Goal: Use online tool/utility: Use online tool/utility

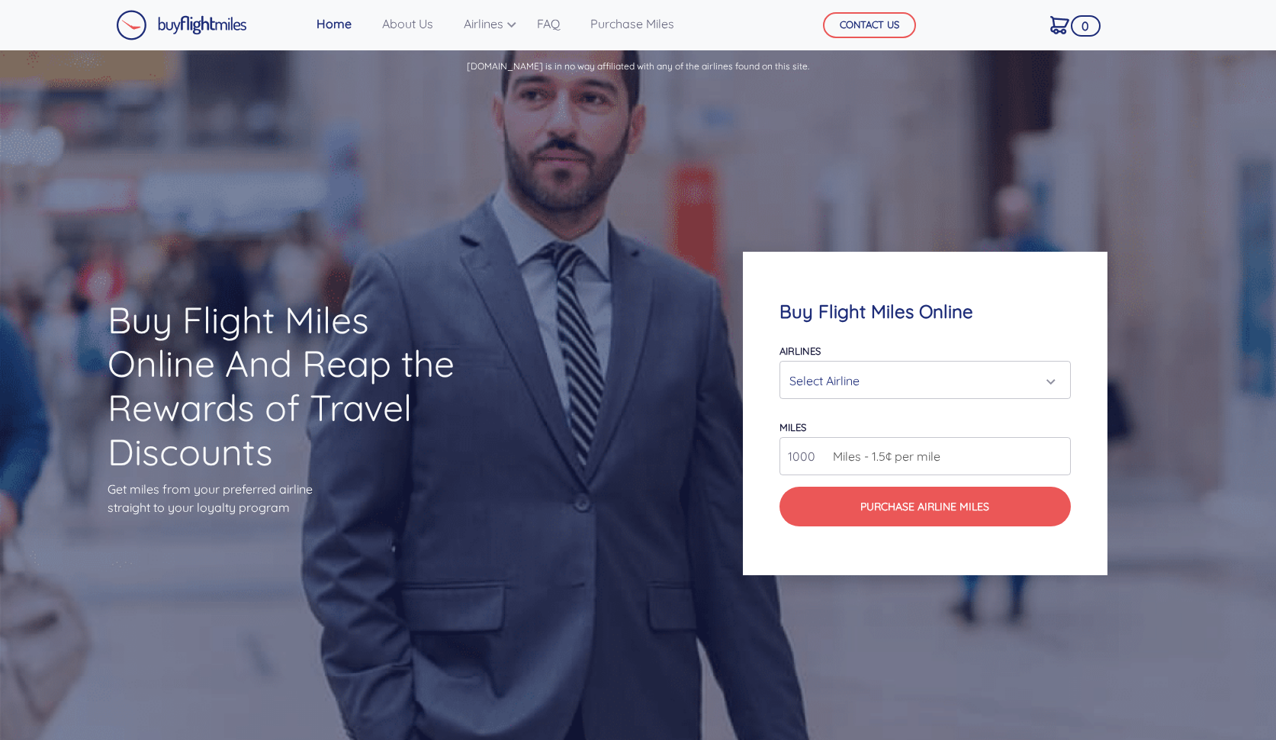
click at [967, 389] on div "Select Airline" at bounding box center [920, 380] width 262 height 29
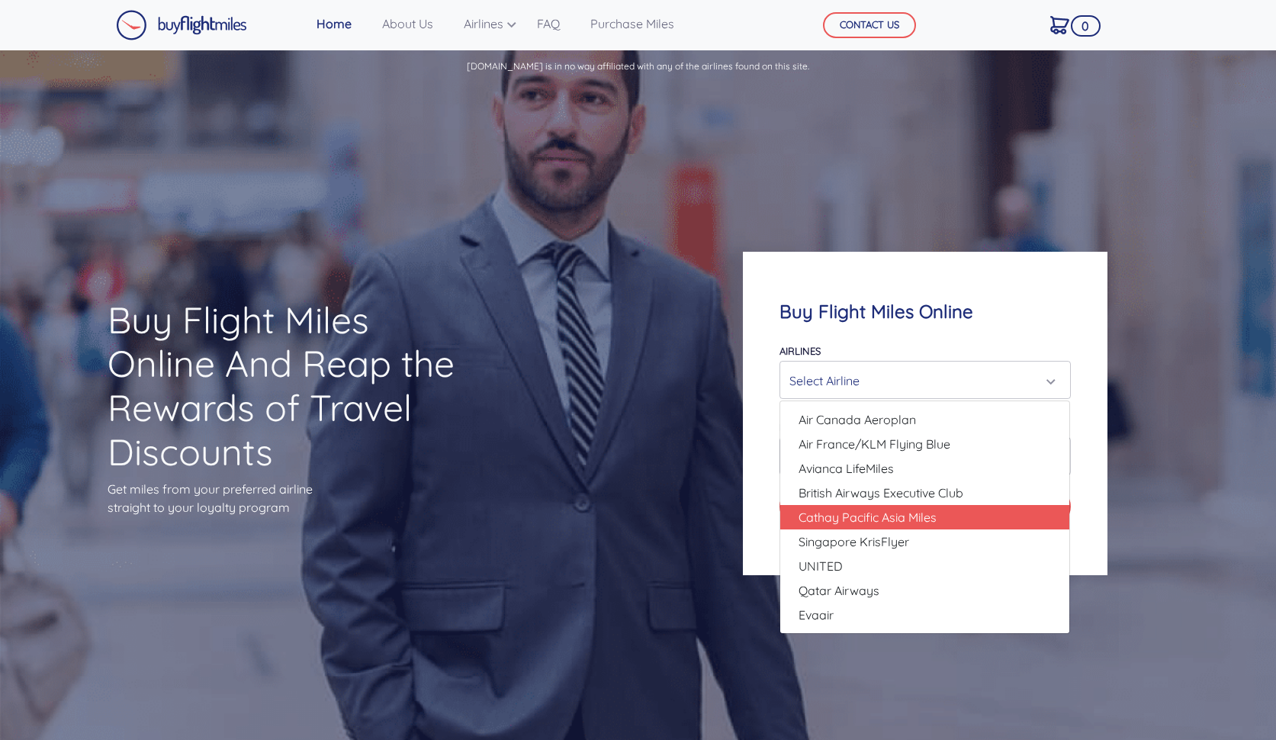
click at [917, 513] on span "Cathay Pacific Asia Miles" at bounding box center [868, 517] width 138 height 18
select select "Cathay Pacific Asia Miles"
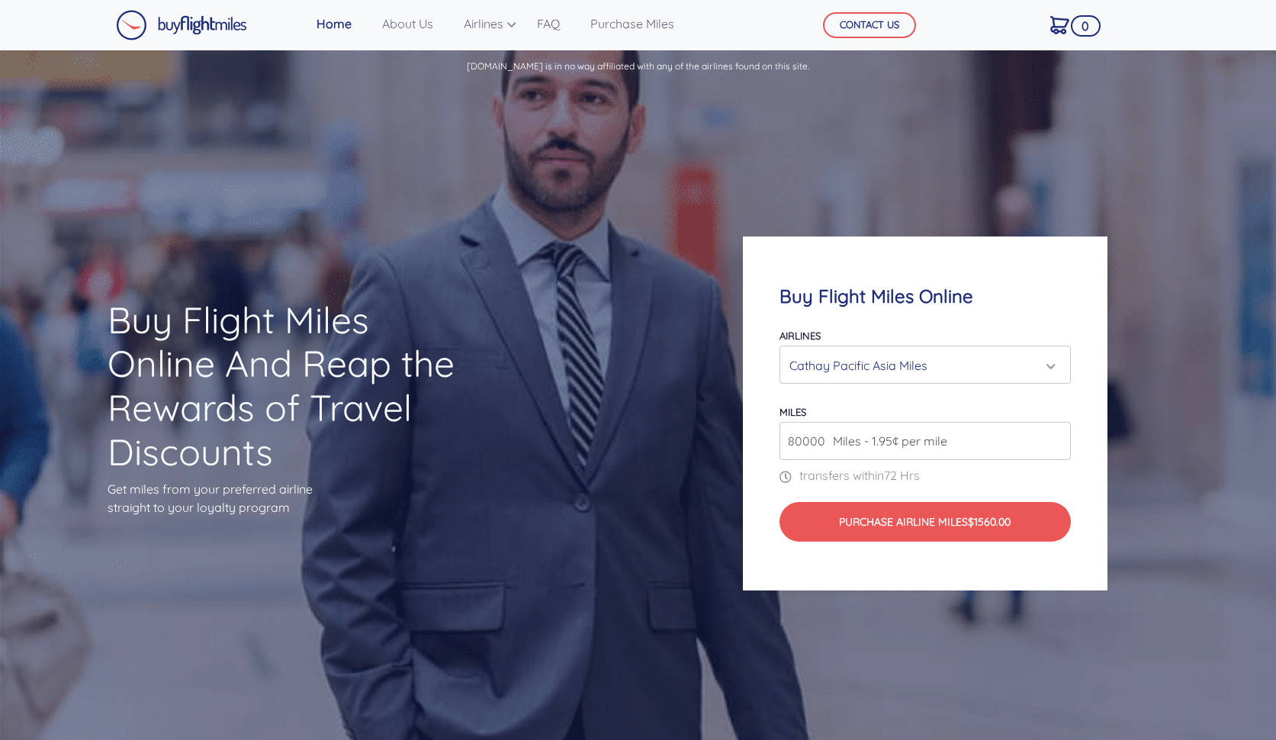
click at [1055, 440] on input "80000" at bounding box center [925, 441] width 291 height 38
click at [1054, 434] on input "81000" at bounding box center [925, 441] width 291 height 38
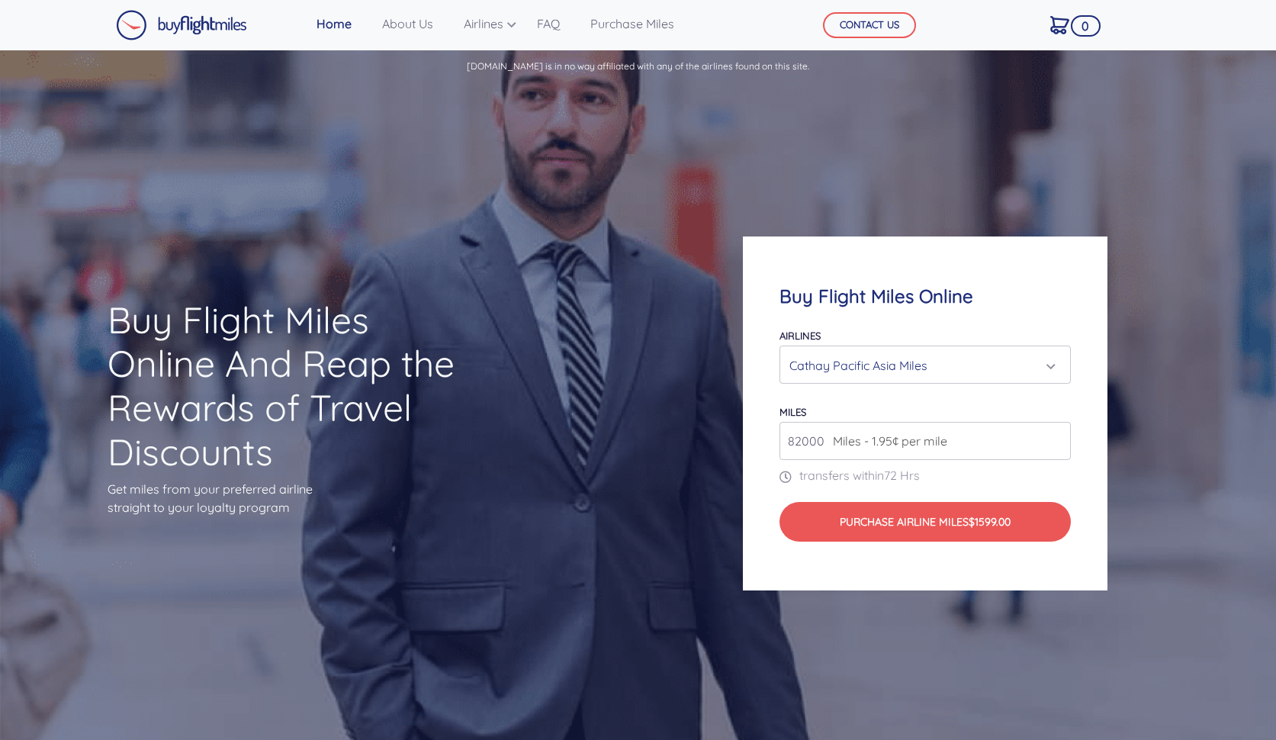
click at [1054, 434] on input "82000" at bounding box center [925, 441] width 291 height 38
click at [1054, 434] on input "83000" at bounding box center [925, 441] width 291 height 38
click at [1054, 434] on input "84000" at bounding box center [925, 441] width 291 height 38
click at [1054, 434] on input "85000" at bounding box center [925, 441] width 291 height 38
click at [1054, 434] on input "86000" at bounding box center [925, 441] width 291 height 38
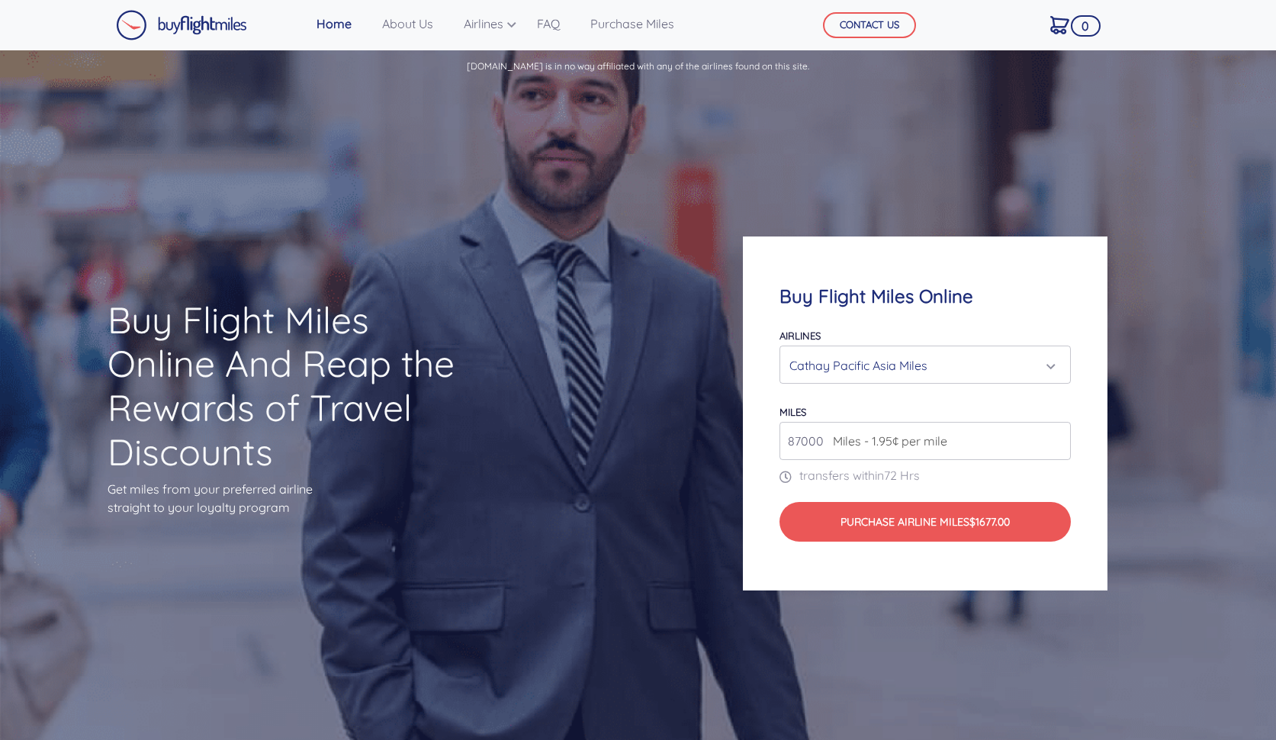
click at [1054, 434] on input "87000" at bounding box center [925, 441] width 291 height 38
click at [1054, 434] on input "88000" at bounding box center [925, 441] width 291 height 38
click at [1054, 434] on input "89000" at bounding box center [925, 441] width 291 height 38
click at [1054, 434] on input "90000" at bounding box center [925, 441] width 291 height 38
click at [1054, 434] on input "91000" at bounding box center [925, 441] width 291 height 38
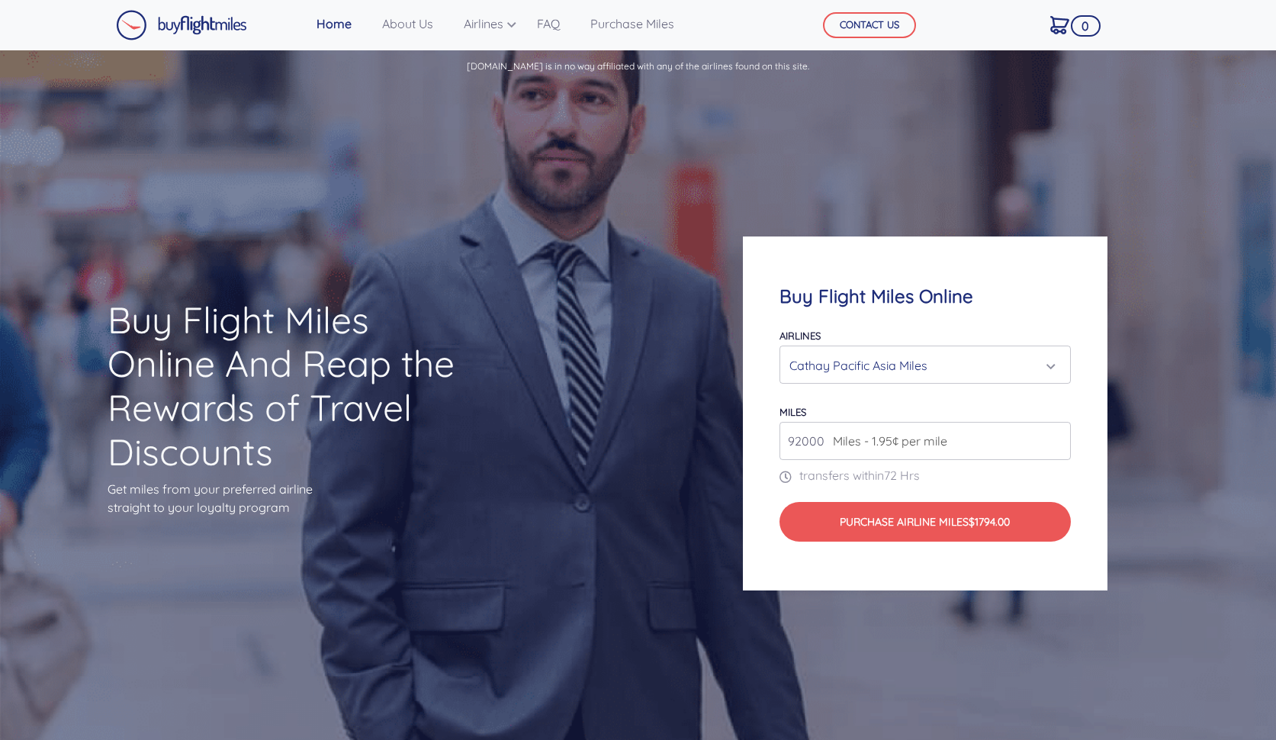
click at [1054, 434] on input "92000" at bounding box center [925, 441] width 291 height 38
click at [1054, 434] on input "93000" at bounding box center [925, 441] width 291 height 38
click at [1054, 434] on input "94000" at bounding box center [925, 441] width 291 height 38
click at [1054, 434] on input "95000" at bounding box center [925, 441] width 291 height 38
click at [1054, 434] on input "96000" at bounding box center [925, 441] width 291 height 38
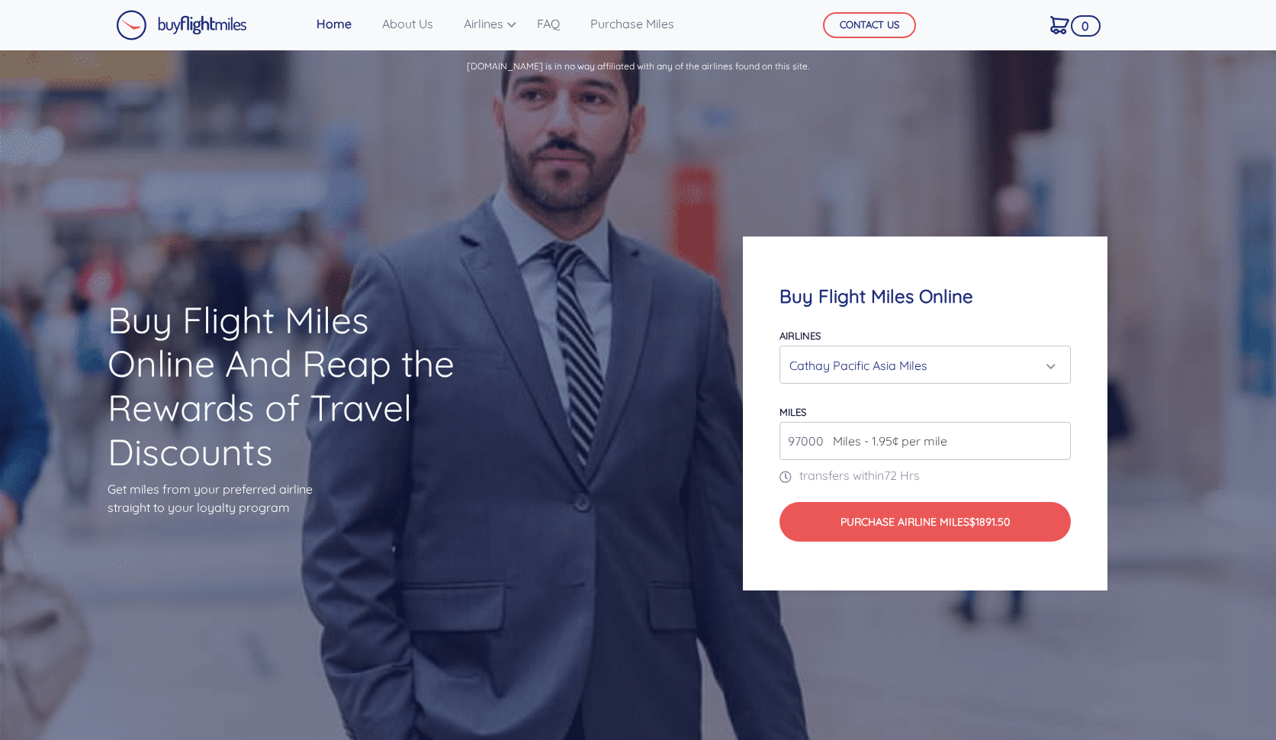
click at [1054, 434] on input "97000" at bounding box center [925, 441] width 291 height 38
click at [1054, 434] on input "98000" at bounding box center [925, 441] width 291 height 38
click at [1054, 434] on input "99000" at bounding box center [925, 441] width 291 height 38
type input "100000"
click at [1054, 434] on input "100000" at bounding box center [925, 441] width 291 height 38
